Goal: Obtain resource: Download file/media

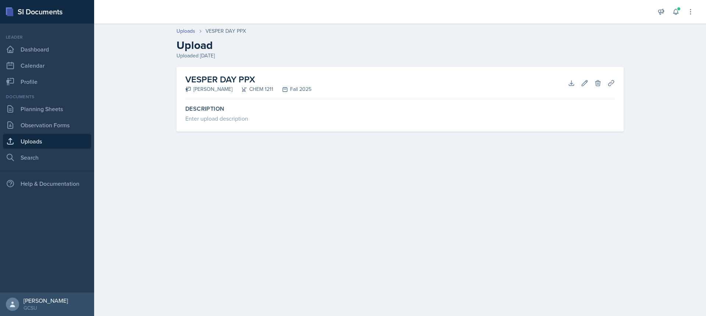
click at [74, 146] on link "Uploads" at bounding box center [47, 141] width 88 height 15
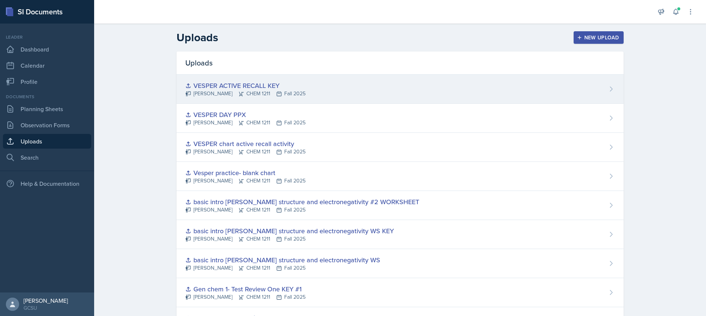
click at [394, 93] on div "VESPER ACTIVE RECALL KEY Lucy Artime CHEM 1211 Fall 2025" at bounding box center [399, 89] width 447 height 29
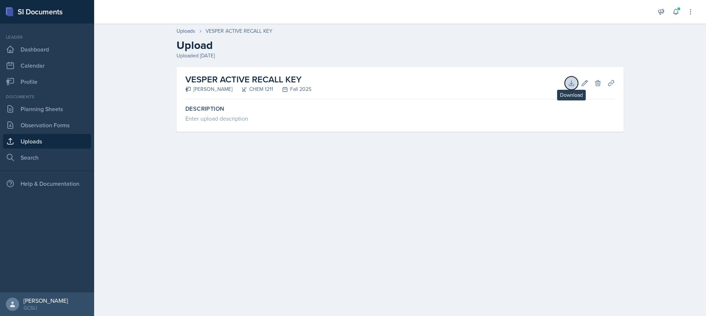
click at [570, 82] on icon at bounding box center [570, 82] width 7 height 7
click at [37, 119] on link "Observation Forms" at bounding box center [47, 125] width 88 height 15
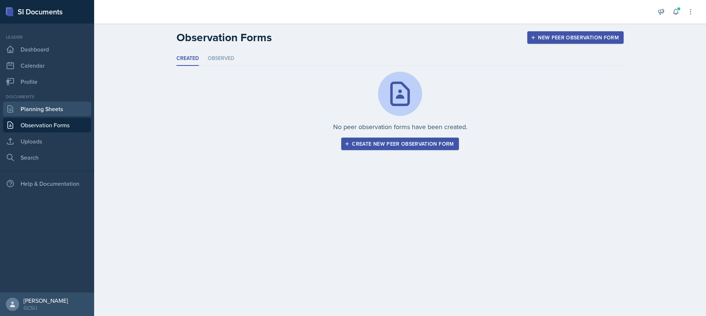
click at [32, 110] on link "Planning Sheets" at bounding box center [47, 108] width 88 height 15
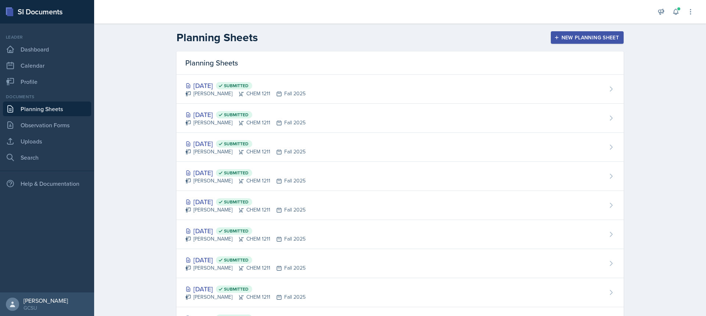
click at [3, 101] on link "Planning Sheets" at bounding box center [47, 108] width 88 height 15
